Goal: Check status: Check status

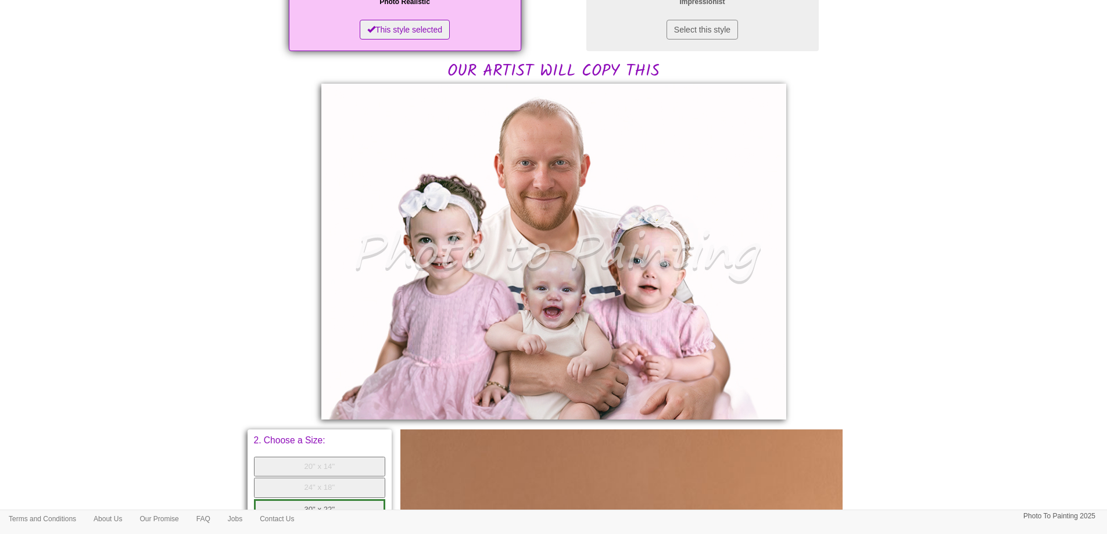
scroll to position [233, 0]
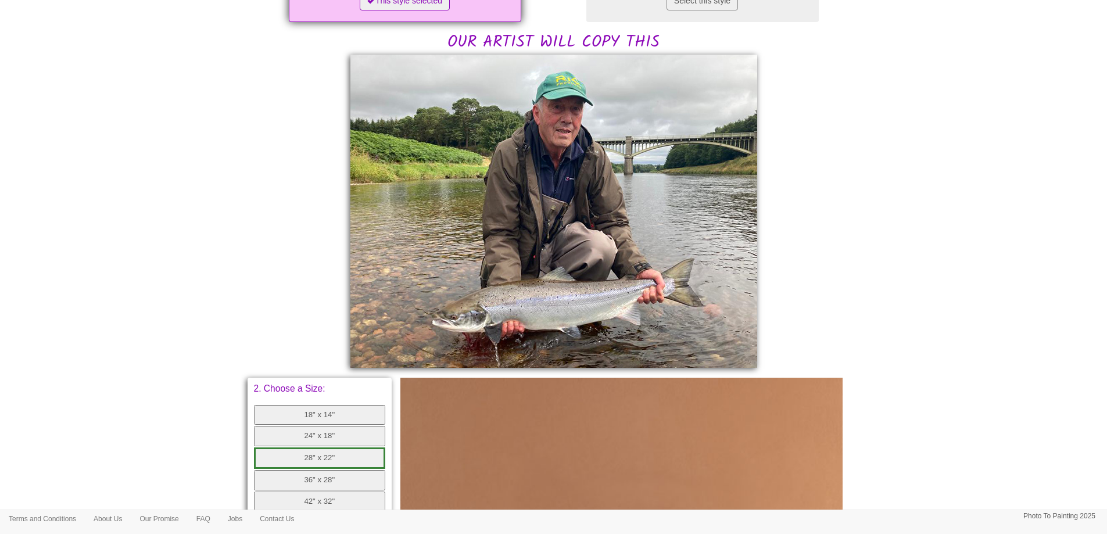
scroll to position [233, 0]
